Goal: Task Accomplishment & Management: Use online tool/utility

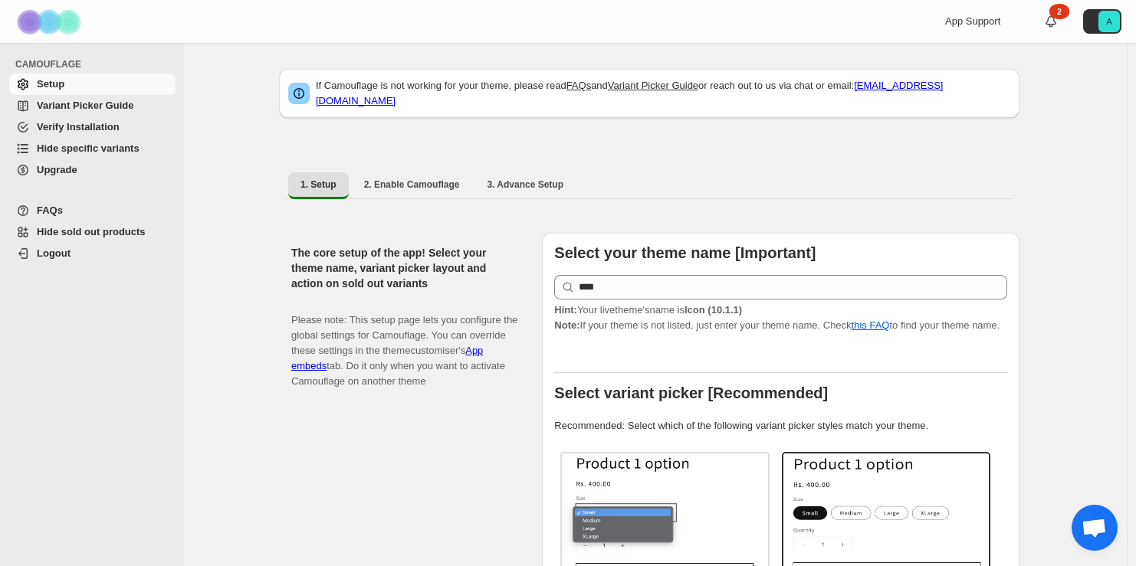
select select "******"
click at [93, 150] on span "Hide specific variants" at bounding box center [88, 148] width 103 height 11
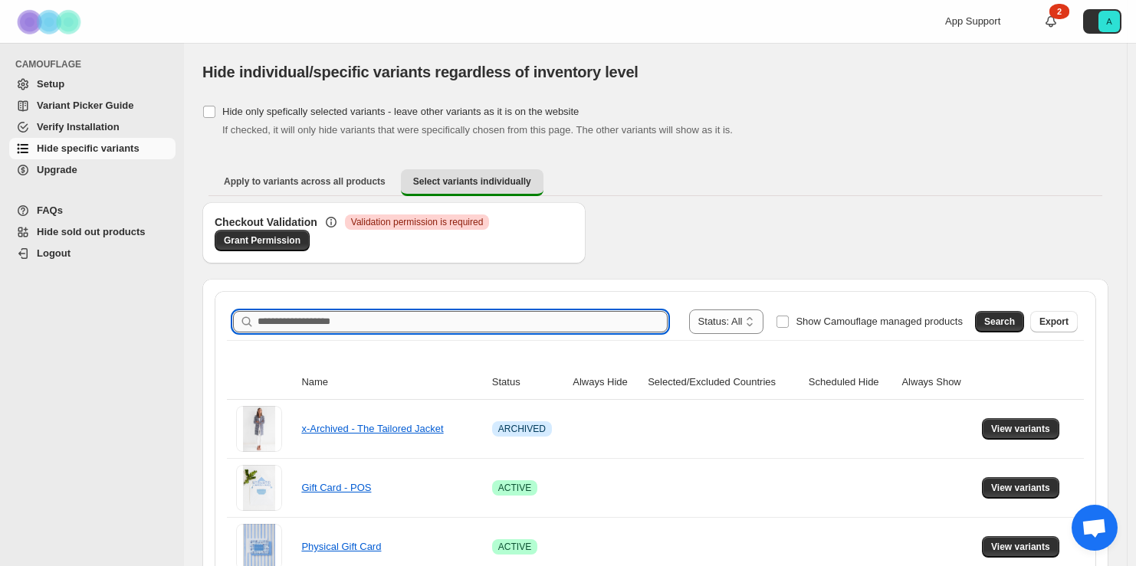
click at [418, 315] on input "Search product name" at bounding box center [463, 321] width 410 height 21
type input "********"
click at [1013, 316] on span "Search" at bounding box center [999, 322] width 31 height 12
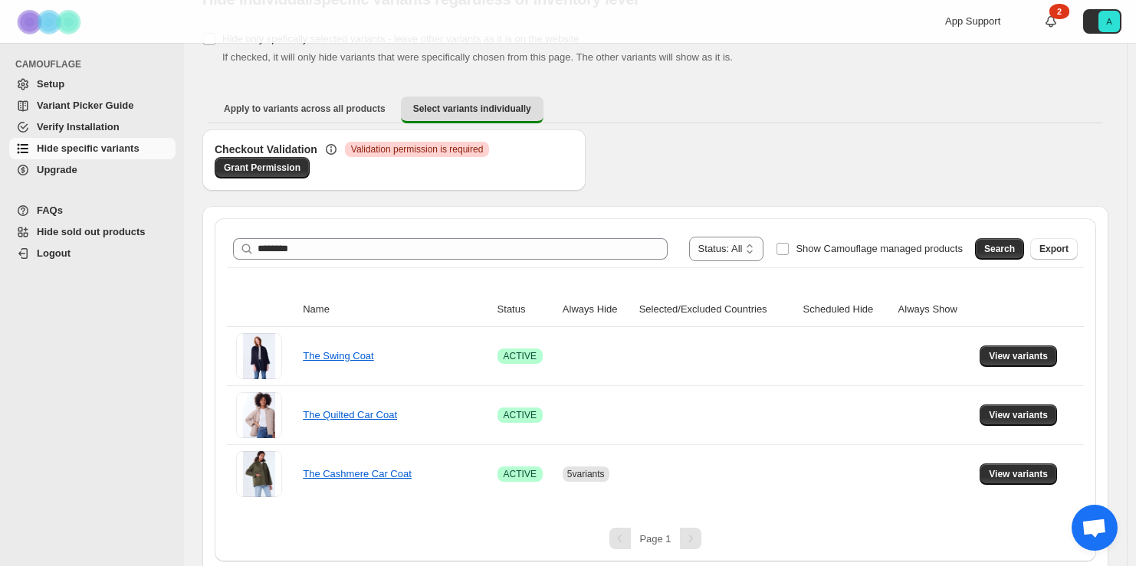
scroll to position [80, 0]
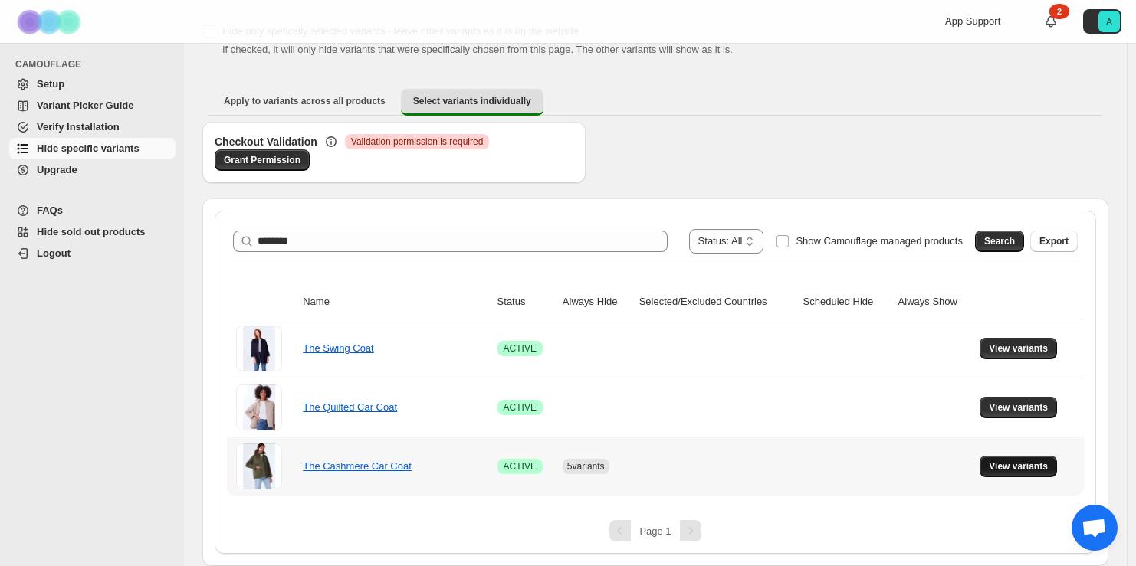
click at [1039, 461] on span "View variants" at bounding box center [1018, 467] width 59 height 12
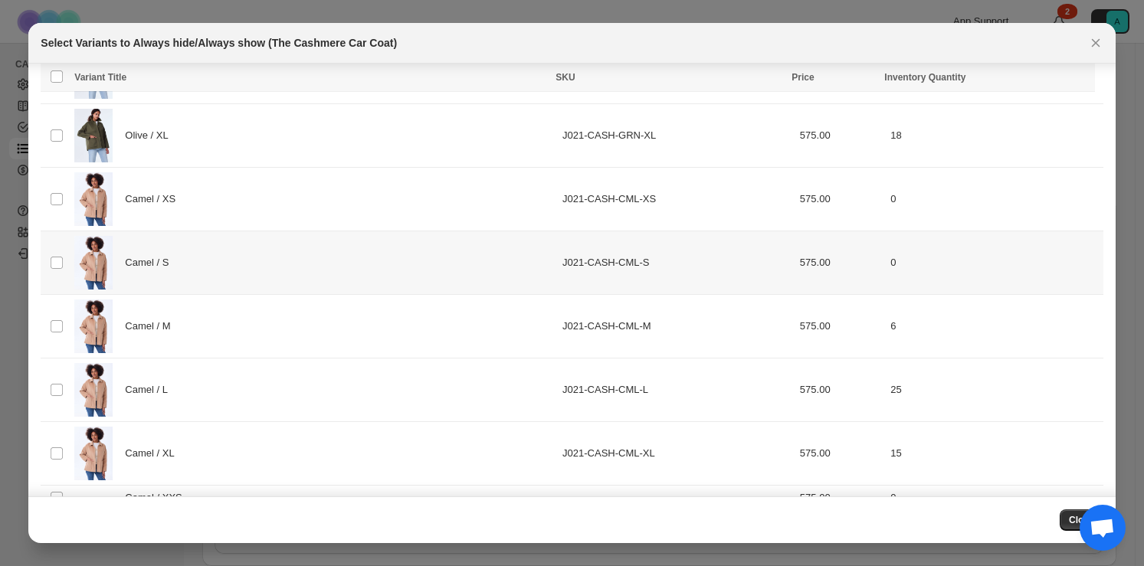
scroll to position [494, 0]
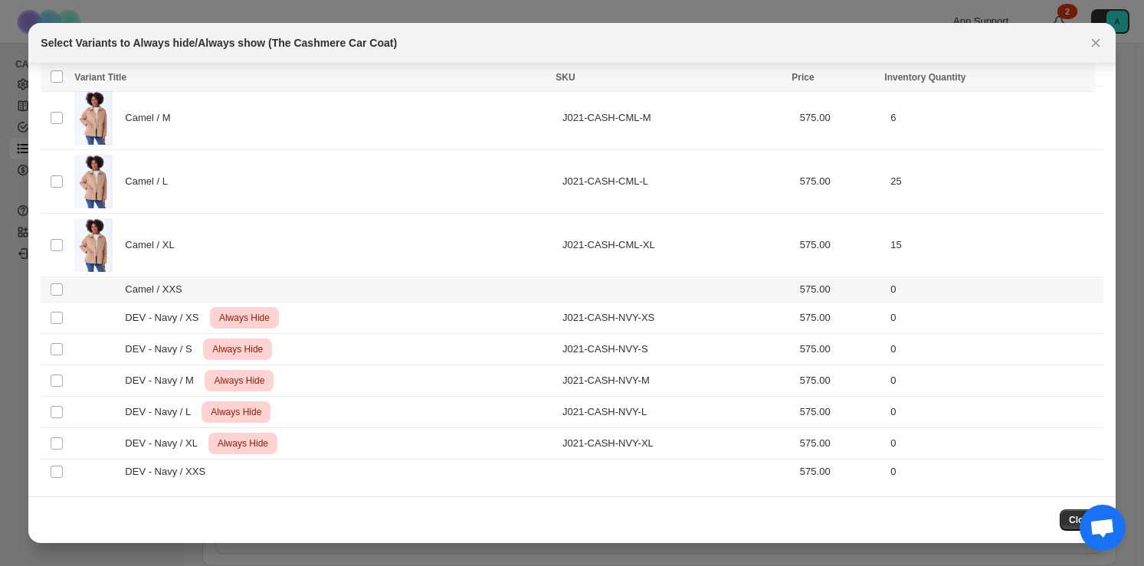
click at [290, 290] on div "Camel / XXS" at bounding box center [313, 289] width 479 height 15
click at [257, 472] on div "DEV - Navy / XXS" at bounding box center [313, 471] width 479 height 15
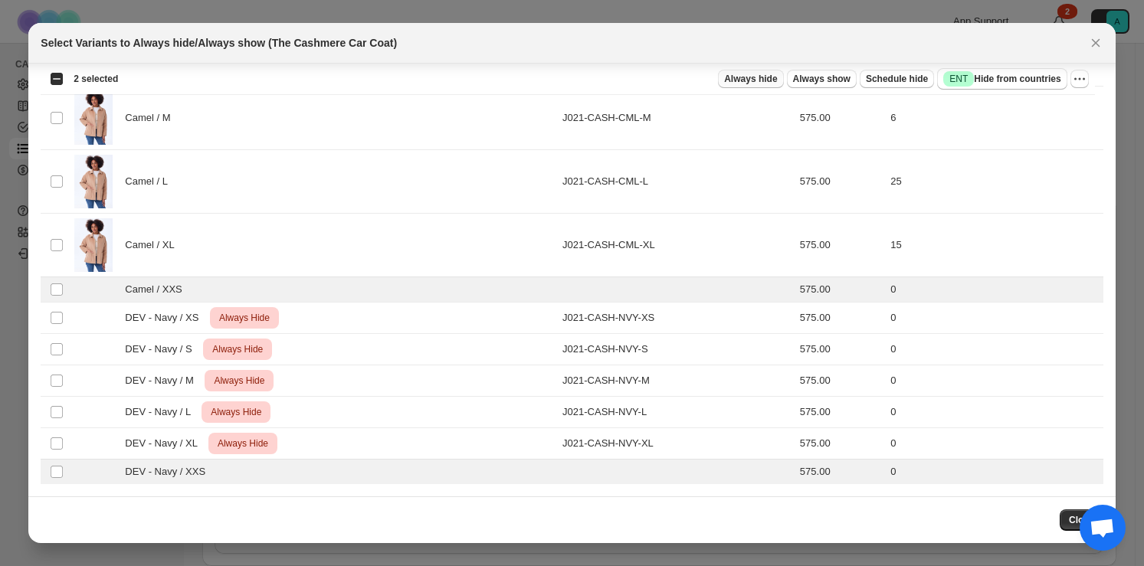
click at [769, 77] on span "Always hide" at bounding box center [750, 79] width 53 height 12
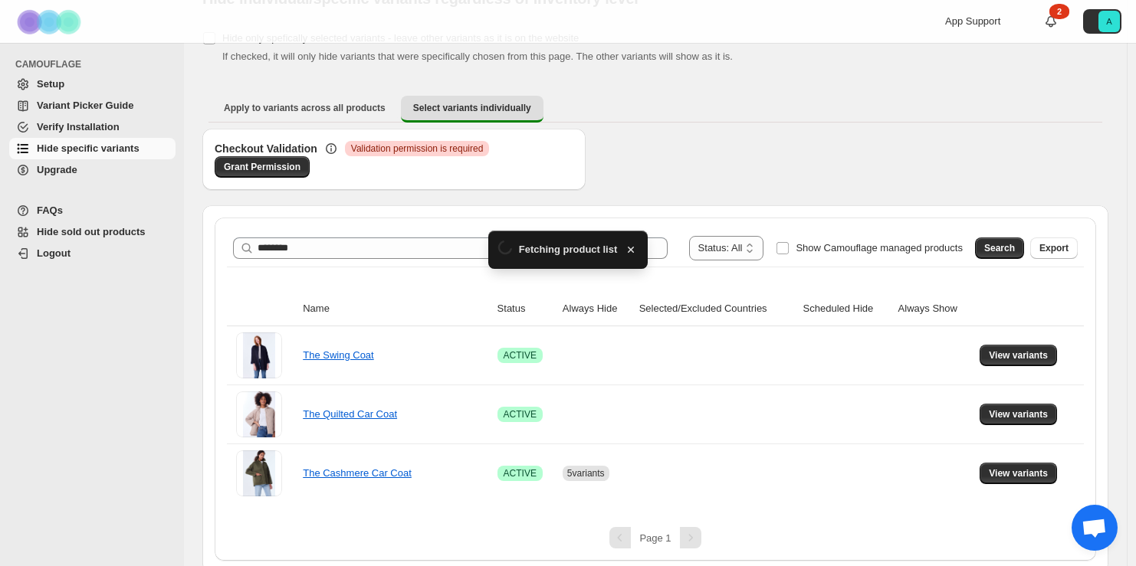
scroll to position [80, 0]
